Goal: Task Accomplishment & Management: Manage account settings

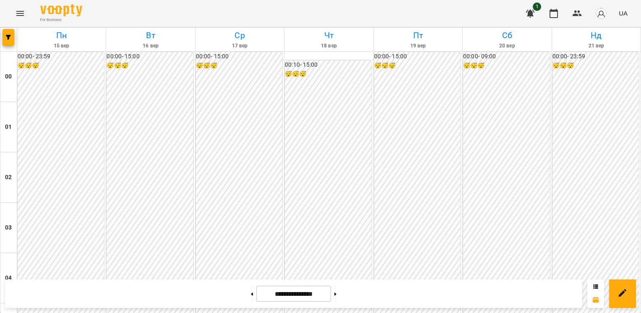
scroll to position [630, 0]
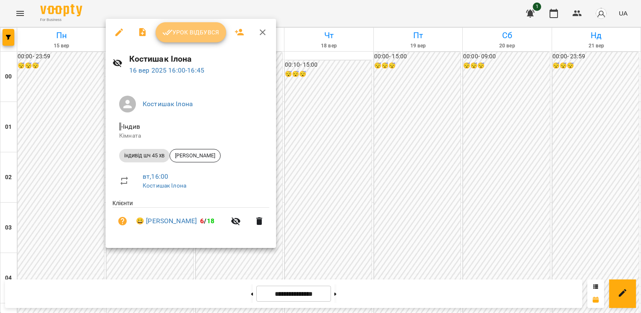
click at [190, 38] on button "Урок відбувся" at bounding box center [191, 32] width 71 height 20
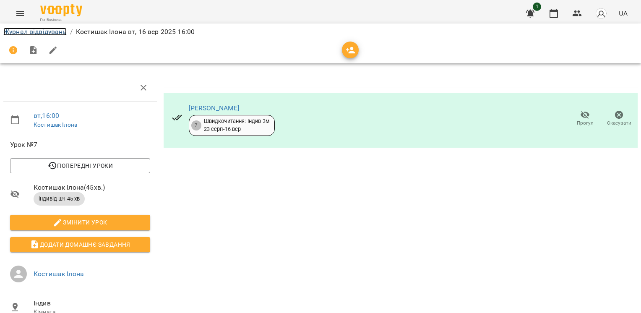
click at [59, 32] on link "Журнал відвідувань" at bounding box center [34, 32] width 63 height 8
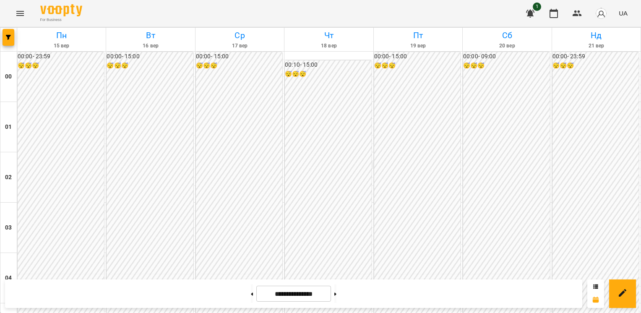
scroll to position [839, 0]
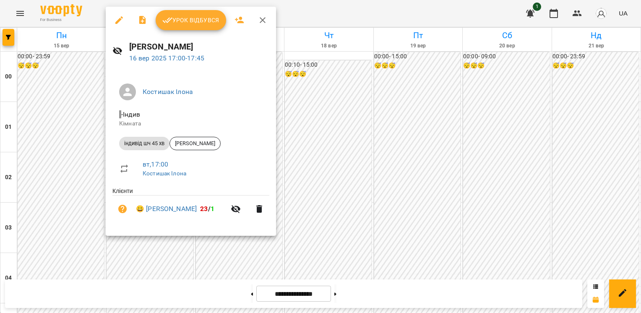
click at [119, 23] on icon "button" at bounding box center [119, 20] width 10 height 10
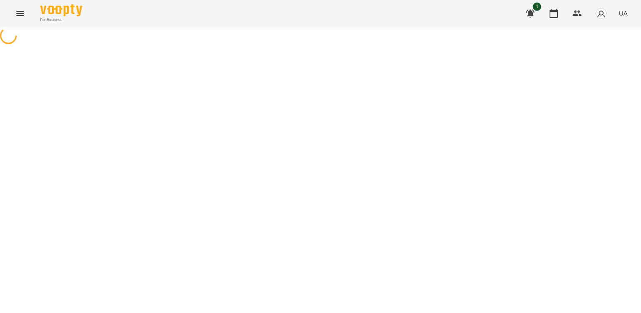
select select "**********"
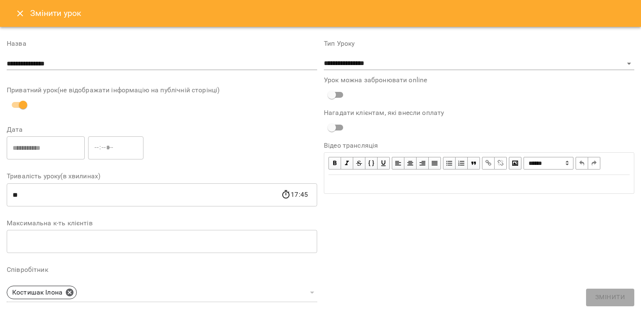
click at [24, 19] on button "Close" at bounding box center [20, 13] width 20 height 20
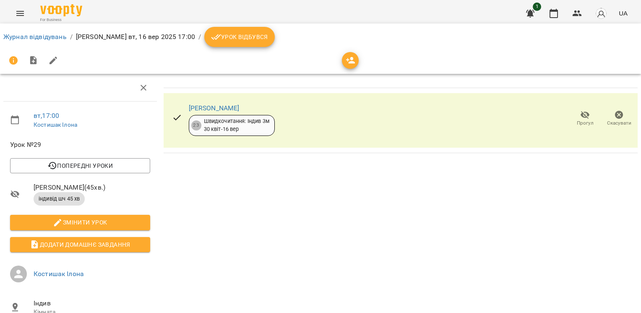
click at [617, 121] on span "Скасувати" at bounding box center [619, 123] width 24 height 7
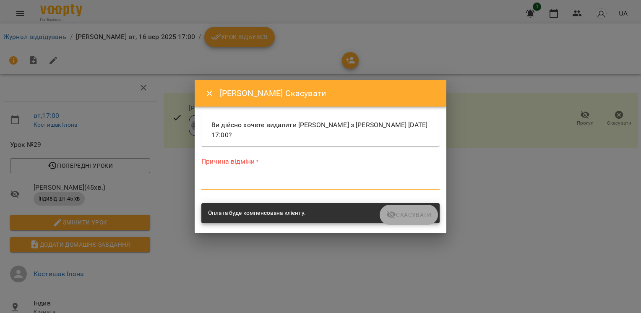
click at [272, 181] on textarea at bounding box center [320, 183] width 238 height 8
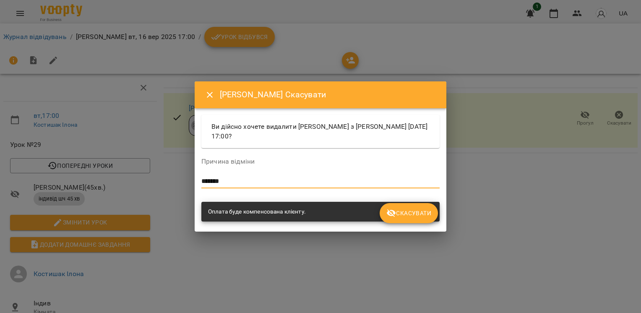
type textarea "*******"
click at [420, 209] on span "Скасувати" at bounding box center [409, 213] width 45 height 10
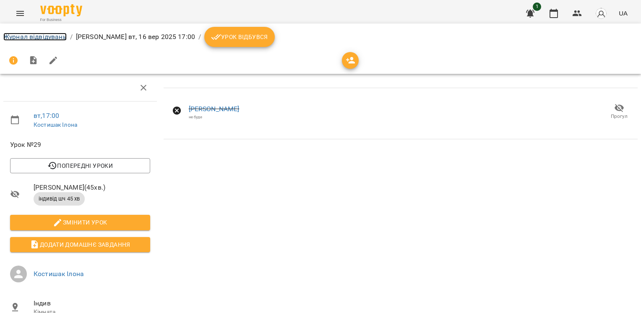
click at [56, 39] on link "Журнал відвідувань" at bounding box center [34, 37] width 63 height 8
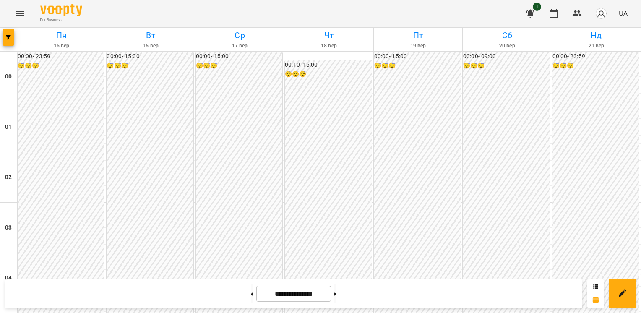
scroll to position [803, 0]
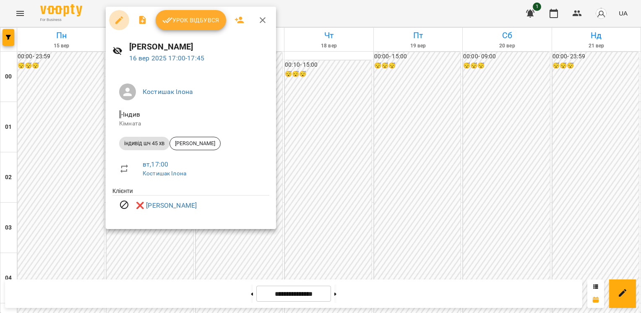
click at [123, 18] on icon "button" at bounding box center [119, 20] width 10 height 10
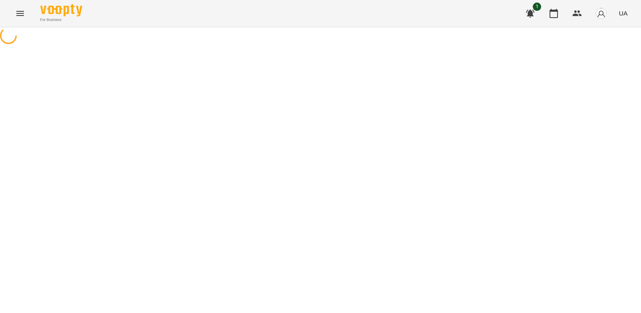
select select "**********"
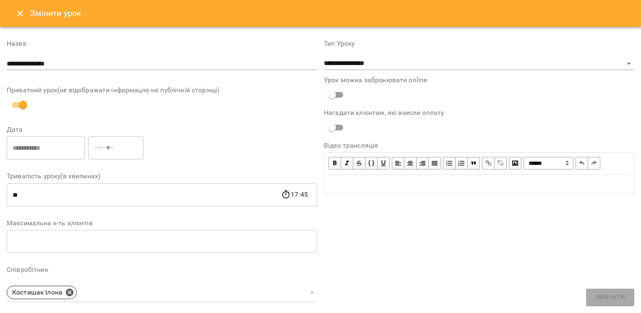
click at [15, 14] on button "Close" at bounding box center [20, 13] width 20 height 20
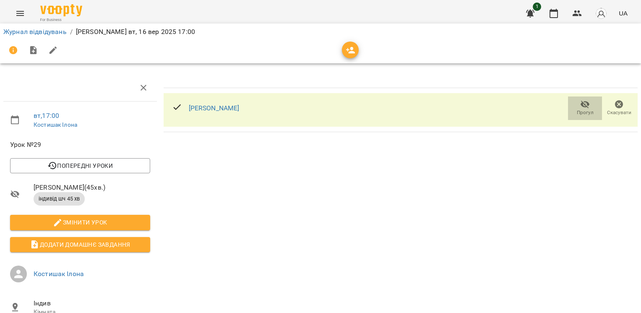
click at [583, 110] on span "Прогул" at bounding box center [585, 112] width 17 height 7
click at [62, 27] on li "Журнал відвідувань" at bounding box center [34, 32] width 63 height 10
click at [55, 29] on link "Журнал відвідувань" at bounding box center [34, 32] width 63 height 8
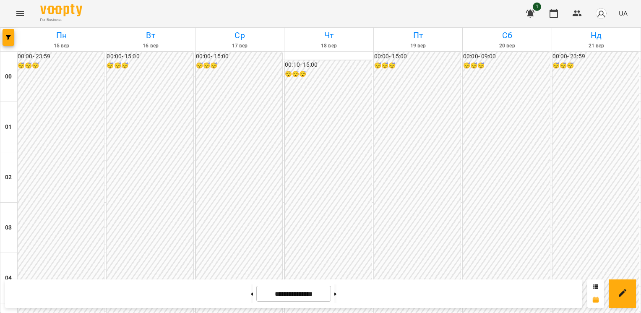
scroll to position [839, 0]
